Goal: Information Seeking & Learning: Learn about a topic

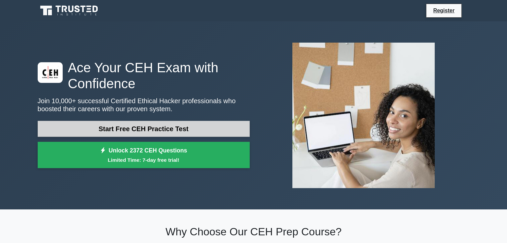
click at [164, 128] on link "Start Free CEH Practice Test" at bounding box center [144, 129] width 212 height 16
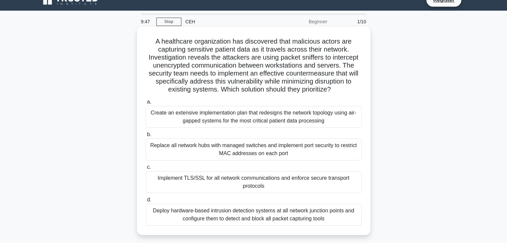
scroll to position [12, 0]
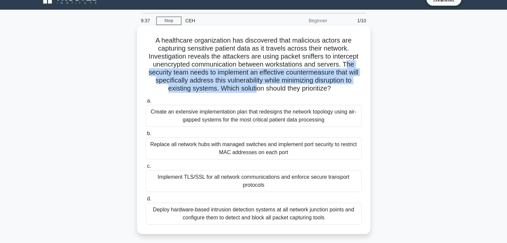
drag, startPoint x: 348, startPoint y: 64, endPoint x: 254, endPoint y: 86, distance: 96.0
click at [254, 86] on h5 "A healthcare organization has discovered that malicious actors are capturing se…" at bounding box center [253, 64] width 217 height 57
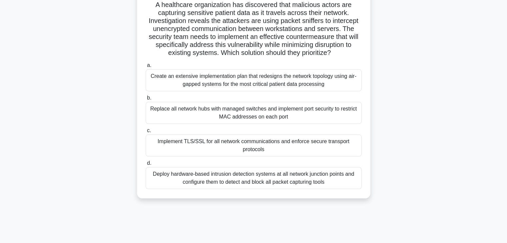
scroll to position [49, 0]
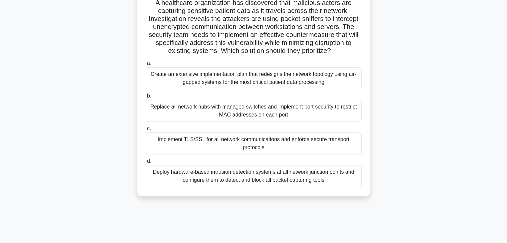
click at [228, 108] on div "Replace all network hubs with managed switches and implement port security to r…" at bounding box center [254, 111] width 216 height 22
click at [146, 98] on input "b. Replace all network hubs with managed switches and implement port security t…" at bounding box center [146, 96] width 0 height 4
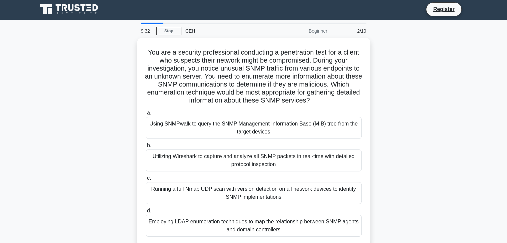
scroll to position [0, 0]
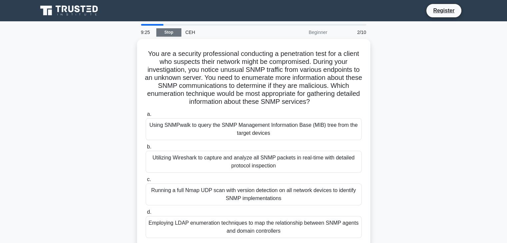
click at [167, 33] on link "Stop" at bounding box center [168, 32] width 25 height 8
